Goal: Task Accomplishment & Management: Manage account settings

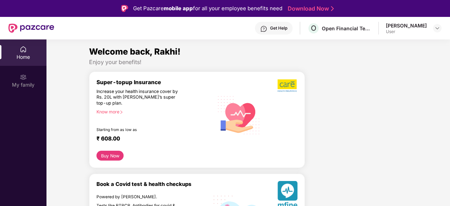
click at [403, 32] on div "User" at bounding box center [406, 32] width 41 height 6
click at [438, 29] on img at bounding box center [437, 28] width 6 height 6
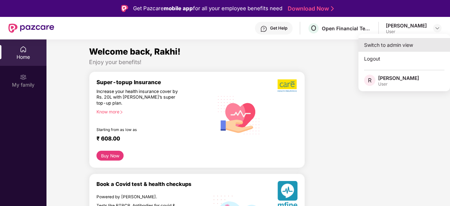
click at [393, 45] on div "Switch to admin view" at bounding box center [403, 45] width 91 height 14
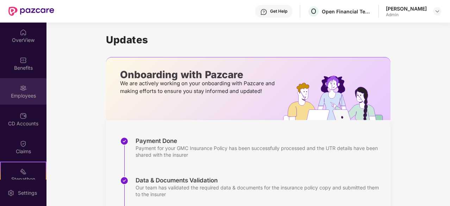
click at [27, 92] on div "Employees" at bounding box center [23, 95] width 46 height 7
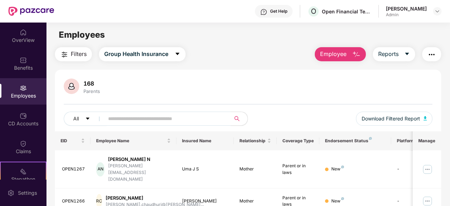
click at [139, 116] on input "text" at bounding box center [164, 118] width 113 height 11
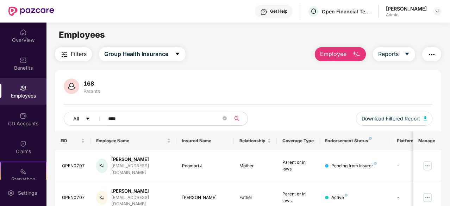
scroll to position [23, 0]
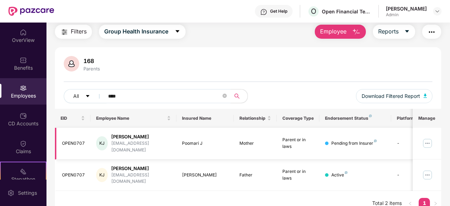
type input "****"
click at [432, 138] on img at bounding box center [427, 143] width 11 height 11
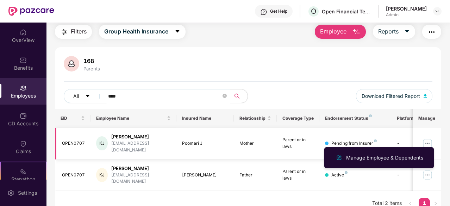
click at [128, 137] on div "[PERSON_NAME]" at bounding box center [140, 136] width 59 height 7
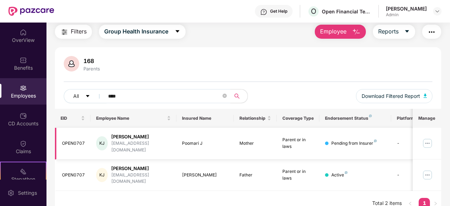
click at [419, 141] on td at bounding box center [426, 144] width 29 height 32
click at [428, 140] on img at bounding box center [427, 143] width 11 height 11
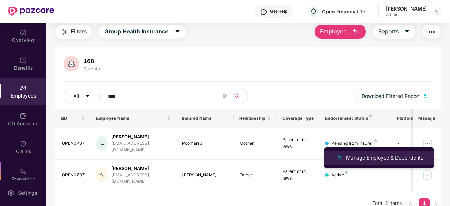
click at [404, 156] on div "Manage Employee & Dependents" at bounding box center [385, 158] width 80 height 8
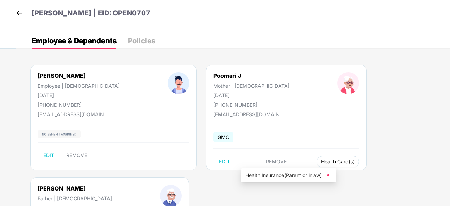
click at [321, 162] on span "Health Card(s)" at bounding box center [337, 162] width 33 height 4
click at [293, 177] on span "Health Insurance(Parent or inlaw)" at bounding box center [288, 175] width 86 height 8
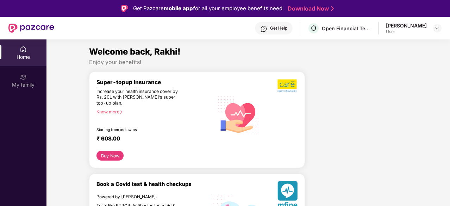
click at [409, 32] on div "User" at bounding box center [406, 32] width 41 height 6
click at [437, 29] on img at bounding box center [437, 28] width 6 height 6
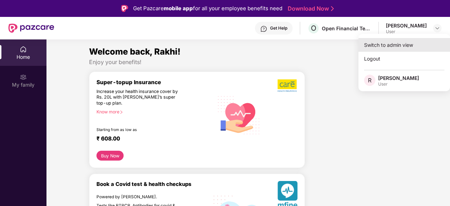
click at [401, 48] on div "Switch to admin view" at bounding box center [403, 45] width 91 height 14
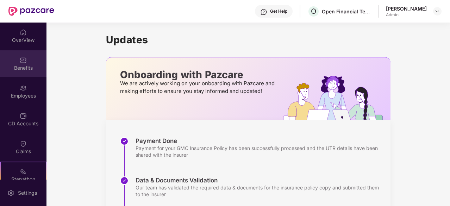
click at [21, 69] on div "Benefits" at bounding box center [23, 67] width 46 height 7
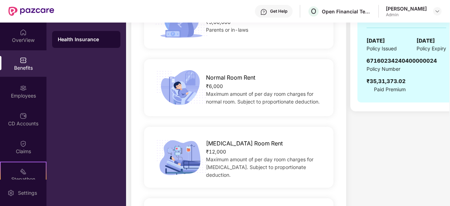
scroll to position [259, 0]
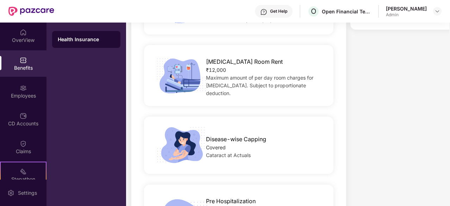
click at [237, 166] on div "Disease-wise Capping Covered Cataract at Actuals" at bounding box center [238, 144] width 189 height 57
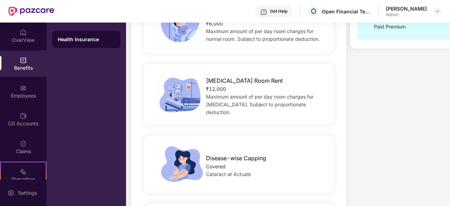
scroll to position [240, 0]
click at [201, 169] on div "Disease-wise Capping Covered Cataract at Actuals" at bounding box center [265, 164] width 141 height 28
click at [242, 171] on span "Cataract at Actuals" at bounding box center [228, 174] width 45 height 6
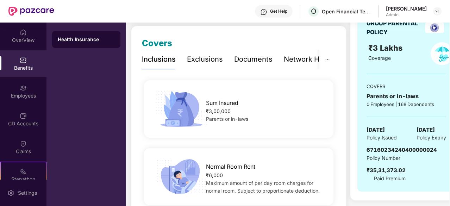
click at [198, 61] on div "Exclusions" at bounding box center [205, 59] width 36 height 11
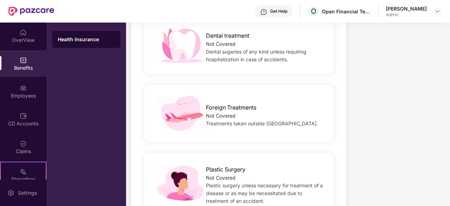
scroll to position [0, 0]
